Goal: Transaction & Acquisition: Subscribe to service/newsletter

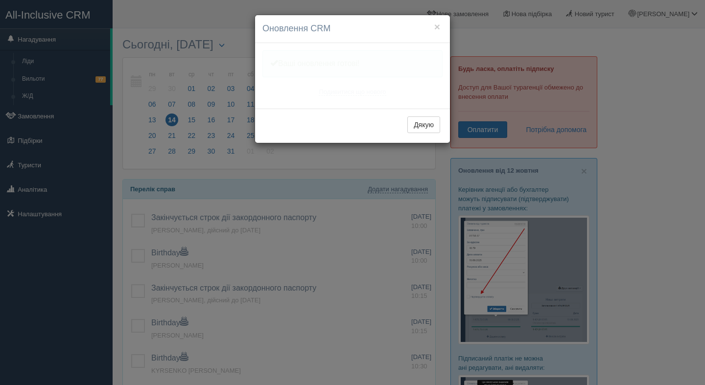
click at [424, 109] on div "Дякую" at bounding box center [352, 126] width 195 height 34
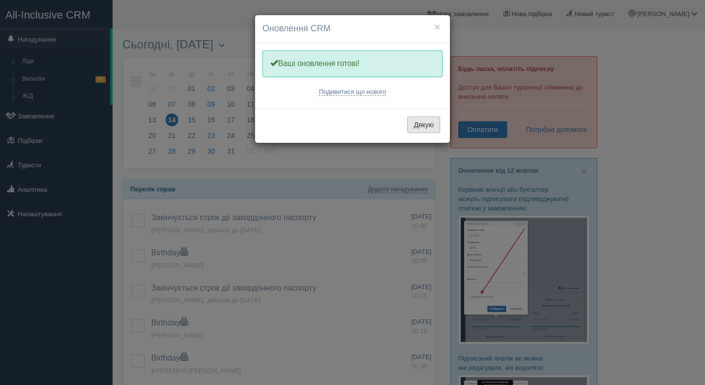
click at [416, 131] on button "Дякую" at bounding box center [423, 124] width 33 height 17
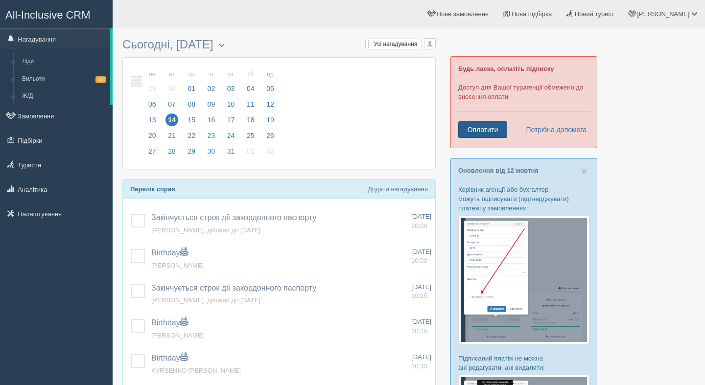
click at [488, 128] on link "Оплатити" at bounding box center [482, 129] width 49 height 17
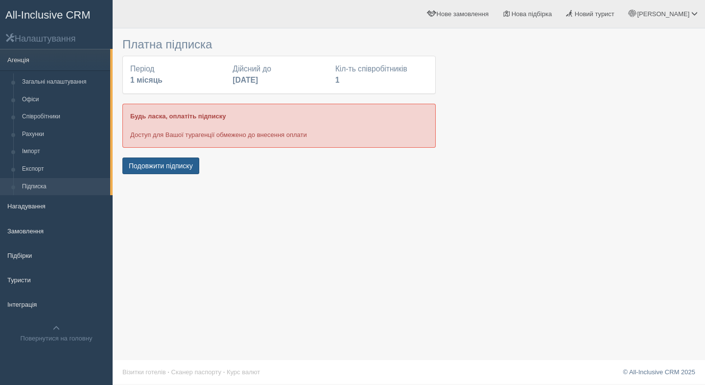
click at [180, 165] on button "Подовжити підписку" at bounding box center [160, 166] width 77 height 17
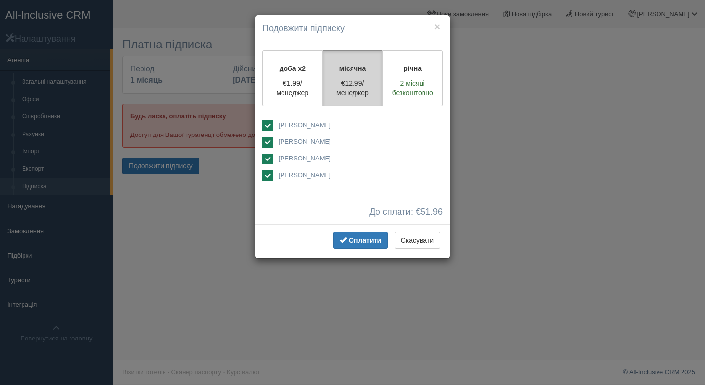
click at [357, 76] on label "місячна €12.99/менеджер" at bounding box center [352, 78] width 60 height 56
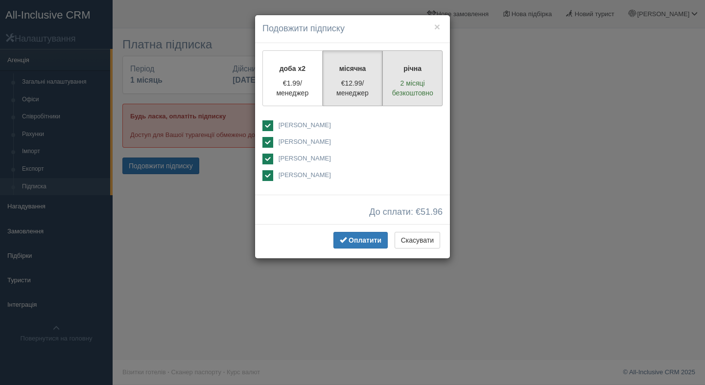
click at [413, 83] on p "2 місяці безкоштовно" at bounding box center [412, 88] width 47 height 20
radio input "true"
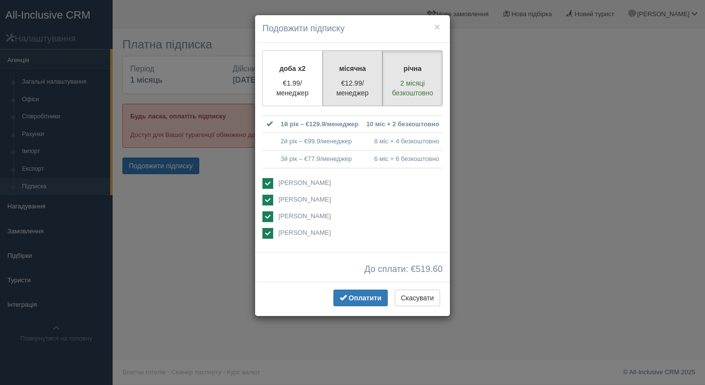
click at [368, 78] on p "€12.99/менеджер" at bounding box center [352, 88] width 47 height 20
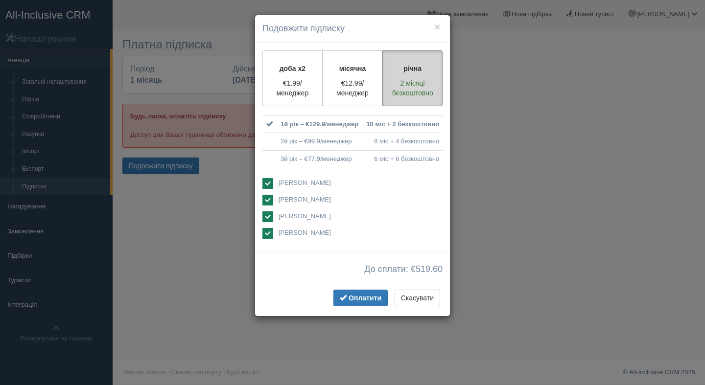
radio input "true"
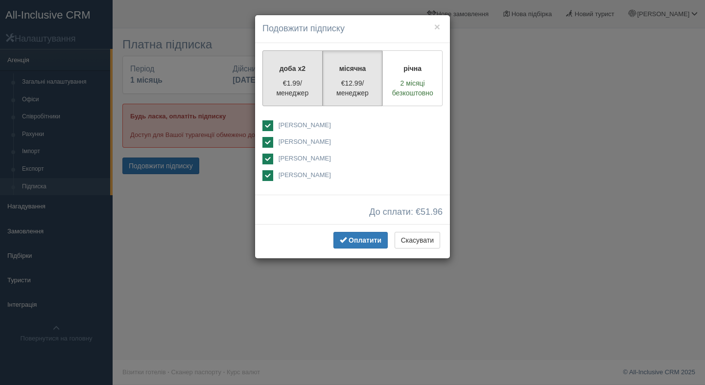
click at [297, 71] on p "доба x2" at bounding box center [292, 69] width 47 height 10
radio input "true"
click at [303, 115] on div "доба x2 €1.99/менеджер місячна €12.99/менеджер річна 2 місяці безкоштовно" at bounding box center [352, 119] width 195 height 152
click at [303, 124] on span "[PERSON_NAME]" at bounding box center [304, 124] width 52 height 7
checkbox input "false"
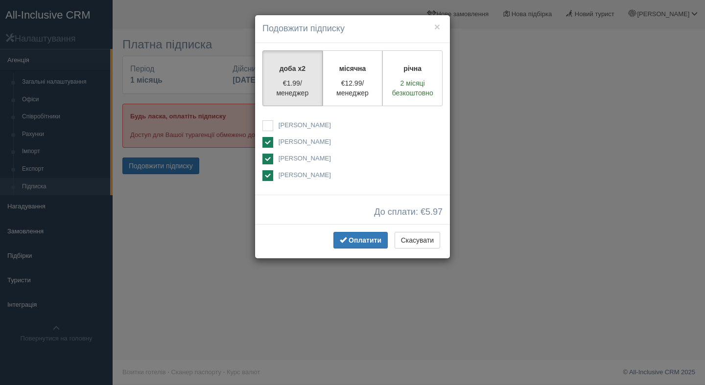
click at [302, 156] on span "[PERSON_NAME]" at bounding box center [304, 158] width 52 height 7
checkbox input "false"
click at [301, 173] on span "[PERSON_NAME]" at bounding box center [304, 174] width 52 height 7
checkbox input "false"
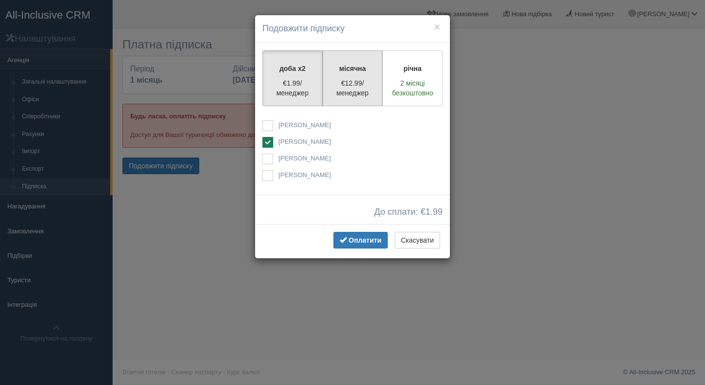
click at [363, 90] on p "€12.99/менеджер" at bounding box center [352, 88] width 47 height 20
radio input "true"
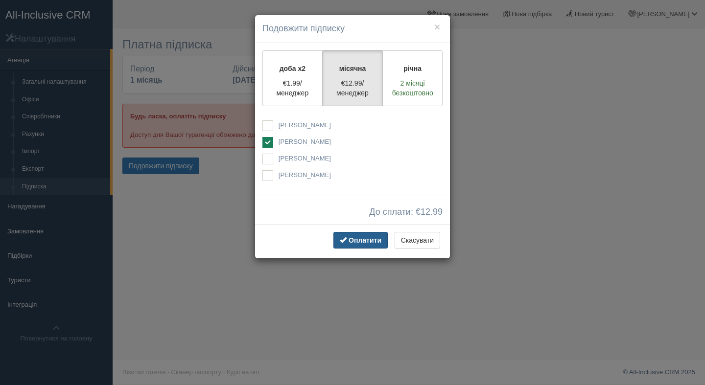
click at [358, 236] on span "Оплатити" at bounding box center [364, 240] width 33 height 8
